Goal: Task Accomplishment & Management: Use online tool/utility

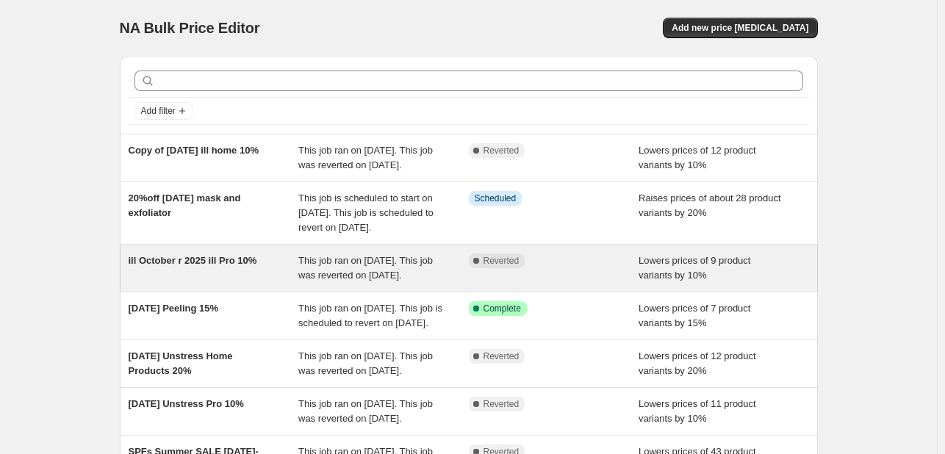
click at [397, 281] on span "This job ran on [DATE]. This job was reverted on [DATE]." at bounding box center [365, 268] width 134 height 26
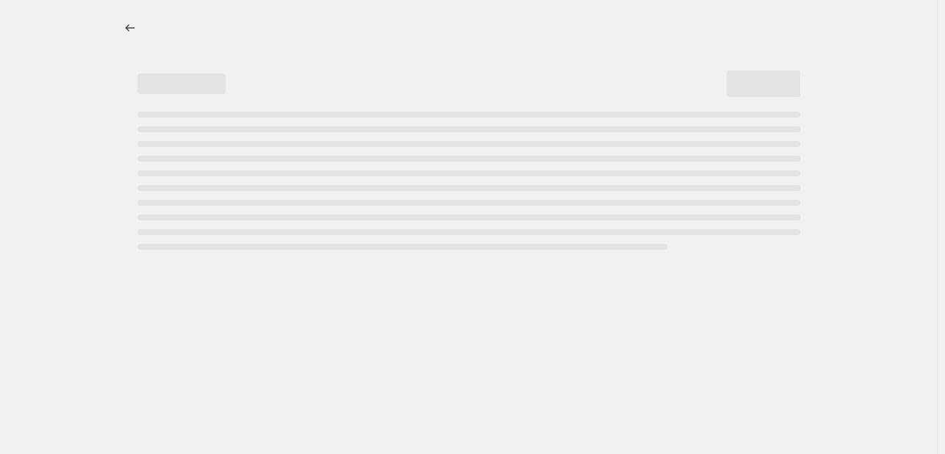
select select "percentage"
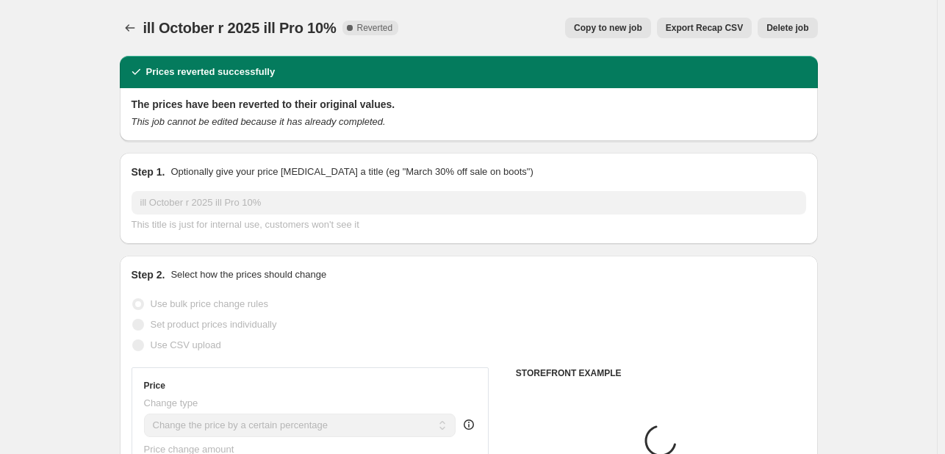
select select "collection"
click at [615, 24] on span "Copy to new job" at bounding box center [608, 28] width 68 height 12
select select "percentage"
select select "collection"
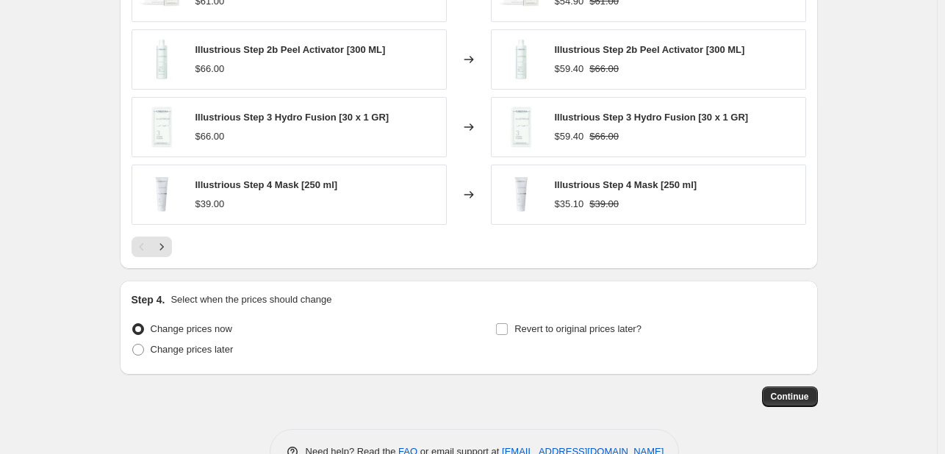
scroll to position [1178, 0]
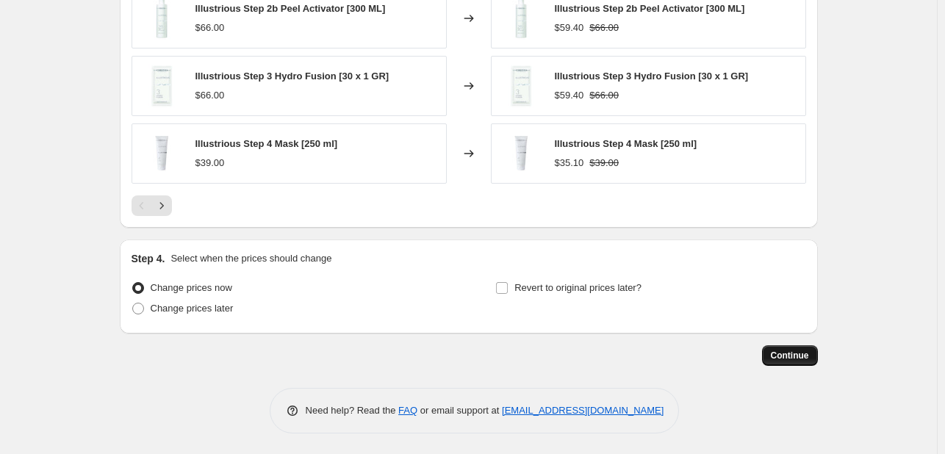
click at [787, 357] on span "Continue" at bounding box center [790, 356] width 38 height 12
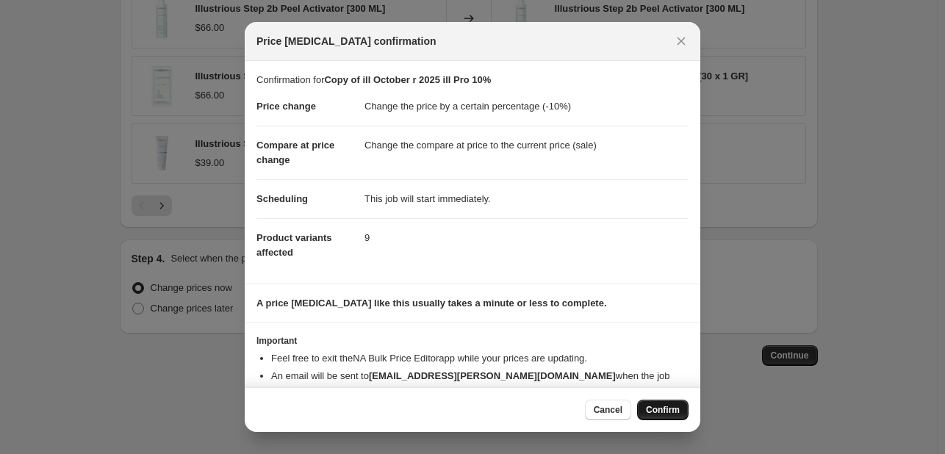
click at [657, 403] on button "Confirm" at bounding box center [662, 410] width 51 height 21
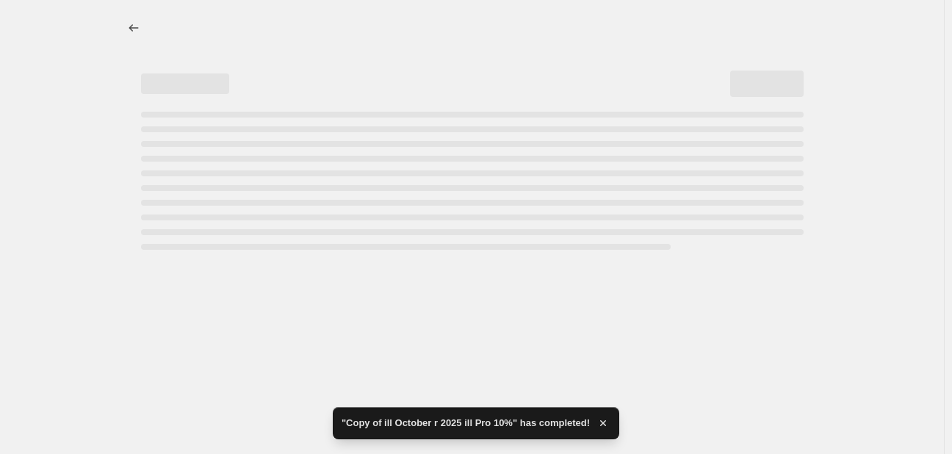
select select "percentage"
select select "collection"
